Goal: Information Seeking & Learning: Find specific fact

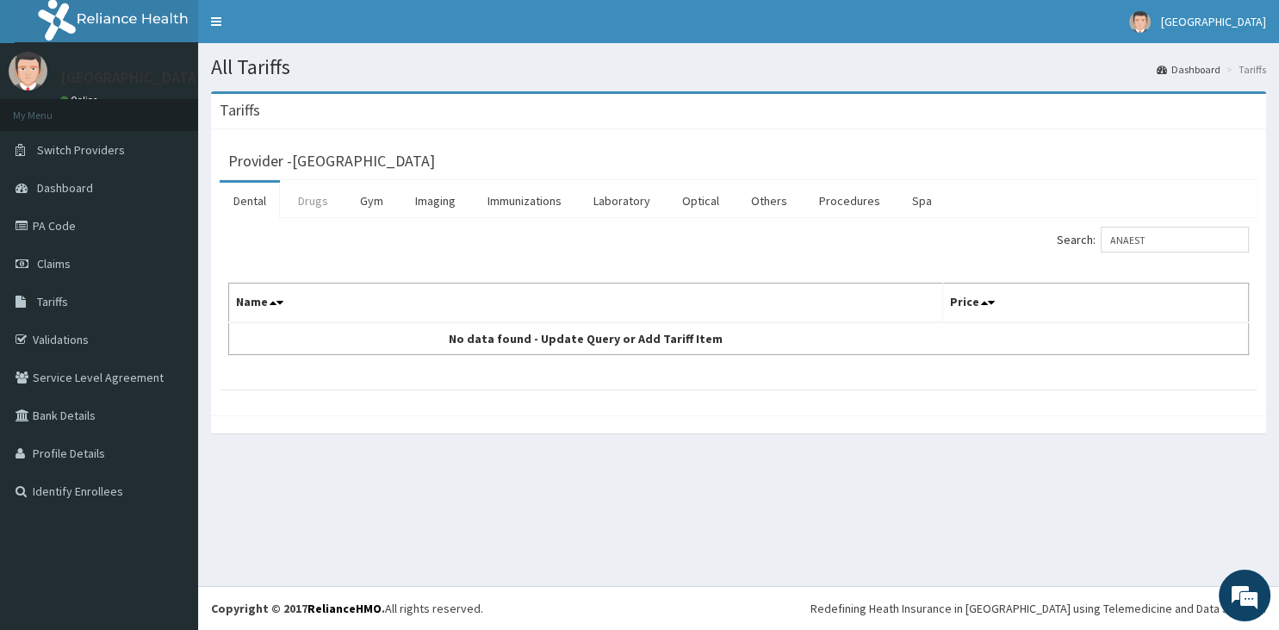
type input "ANAEST"
click at [302, 208] on link "Drugs" at bounding box center [313, 201] width 58 height 36
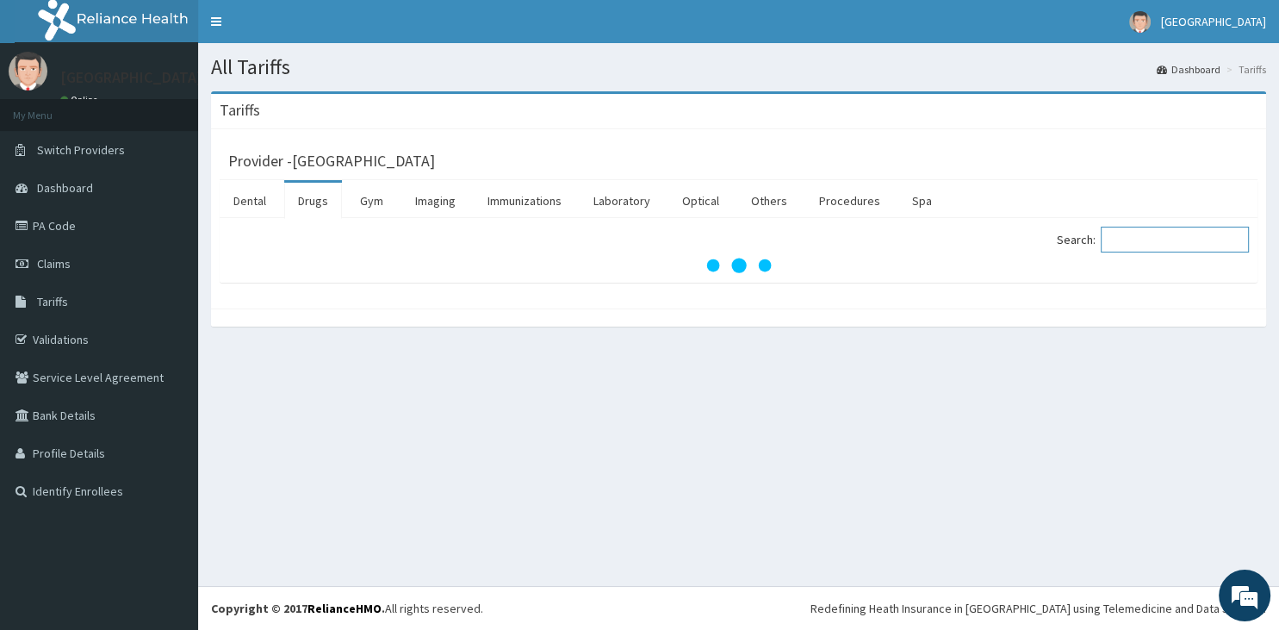
click at [1121, 240] on input "Search:" at bounding box center [1175, 240] width 148 height 26
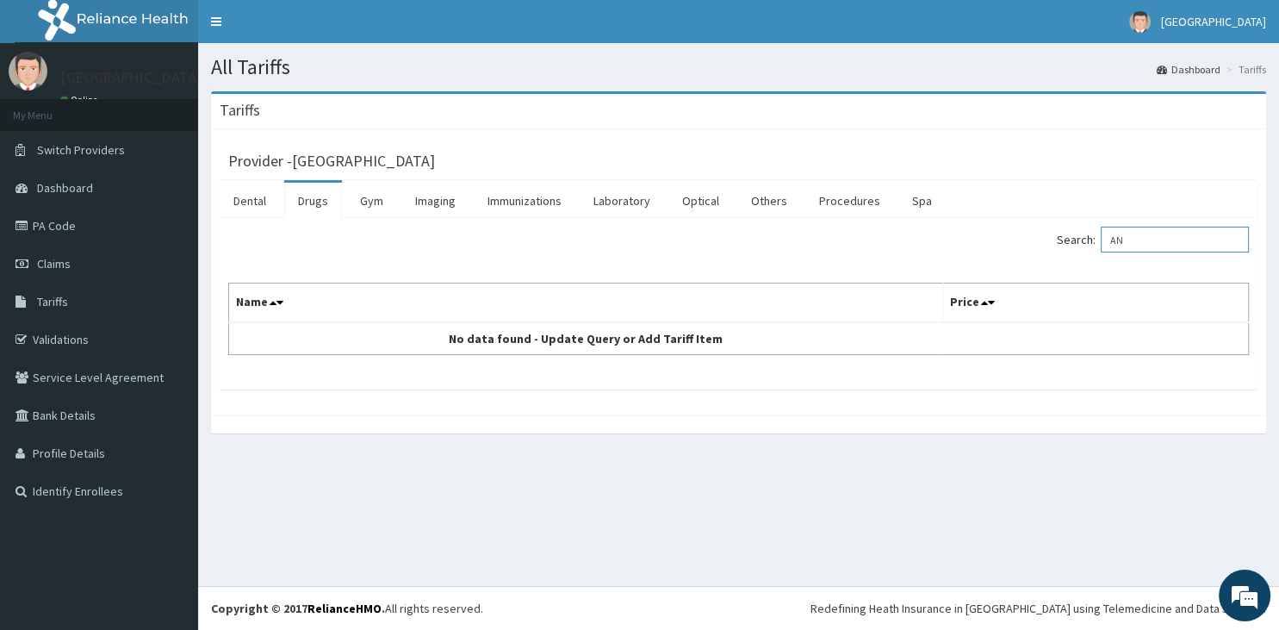
type input "A"
type input "SPINAL"
click at [829, 201] on link "Procedures" at bounding box center [849, 201] width 89 height 36
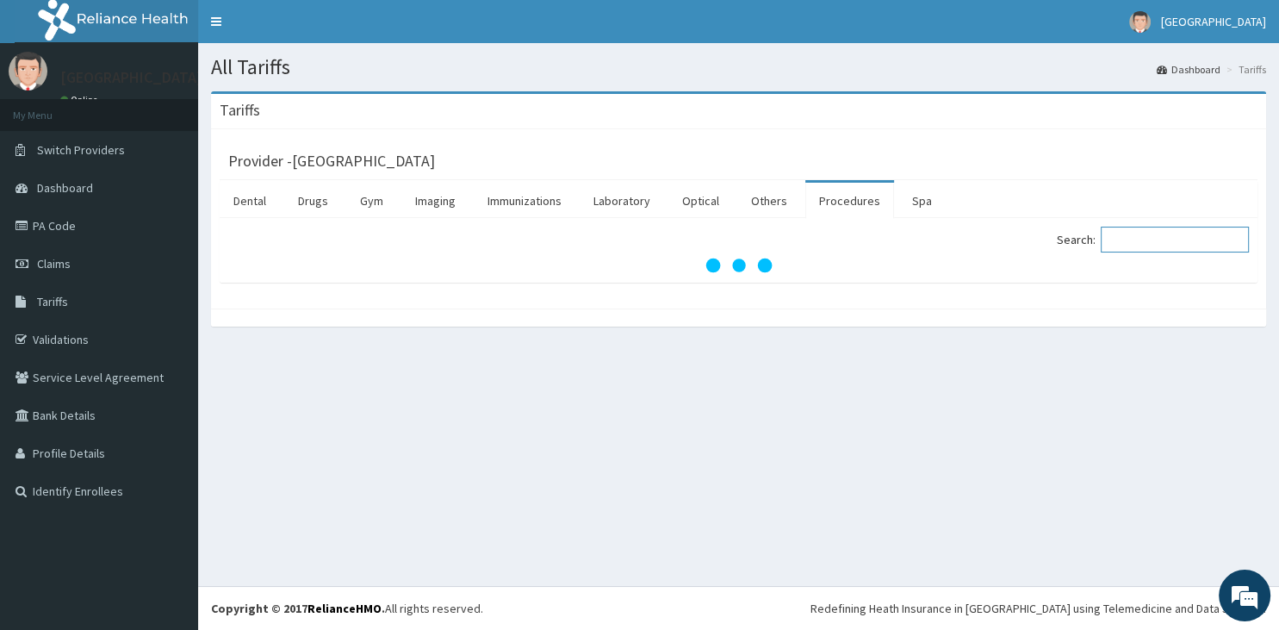
click at [1127, 237] on input "Search:" at bounding box center [1175, 240] width 148 height 26
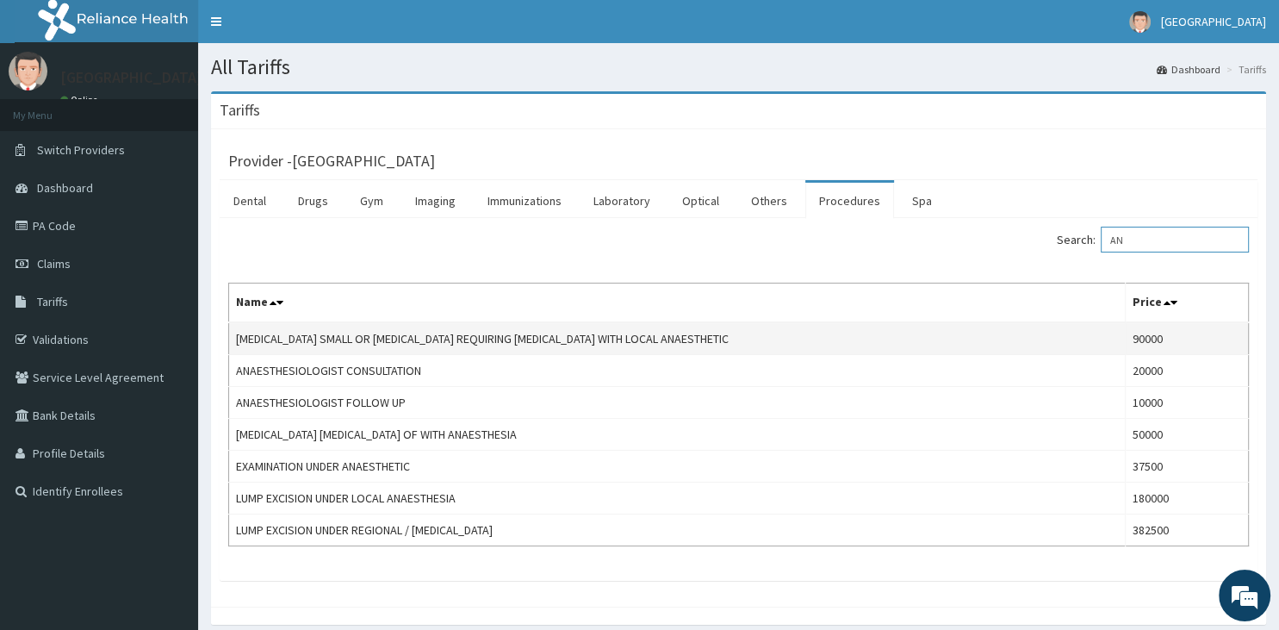
type input "A"
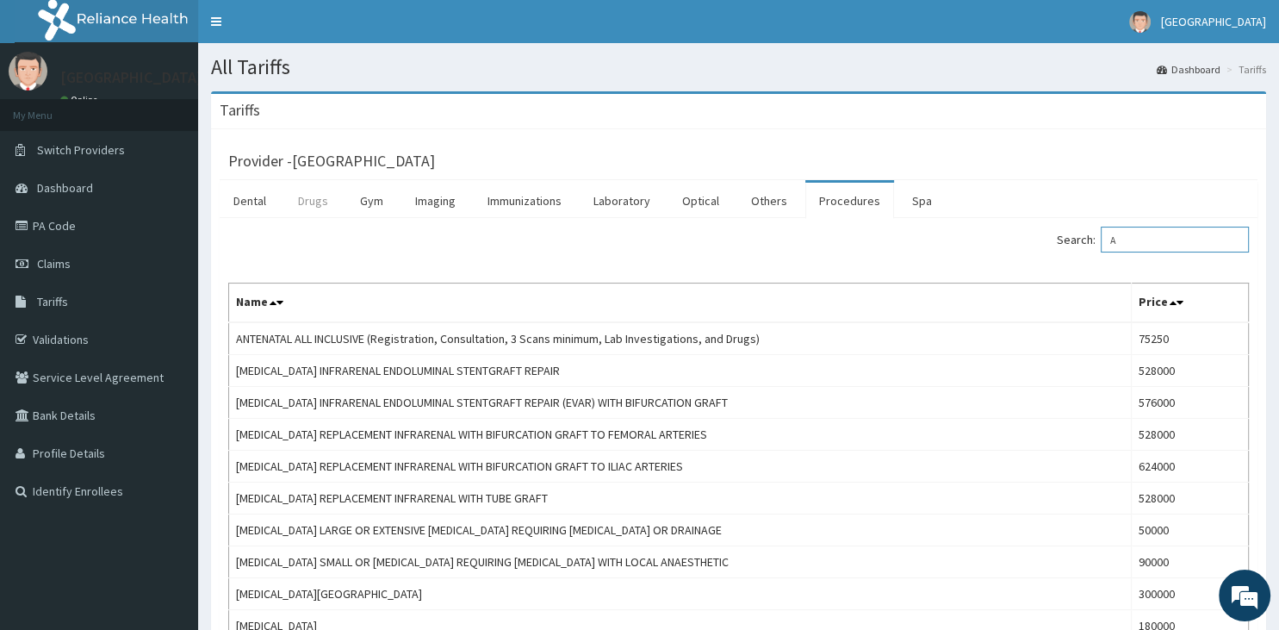
type input "A"
click at [320, 205] on link "Drugs" at bounding box center [313, 201] width 58 height 36
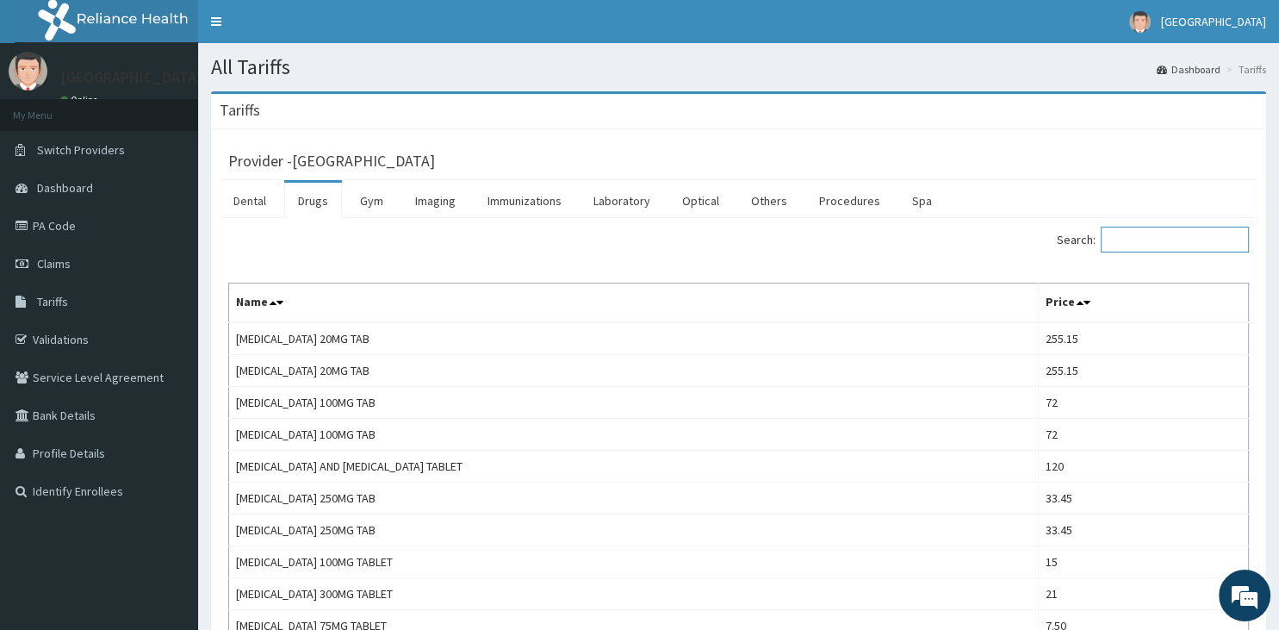
click at [1227, 238] on input "Search:" at bounding box center [1175, 240] width 148 height 26
type input "LOCA"
